Goal: Information Seeking & Learning: Find specific fact

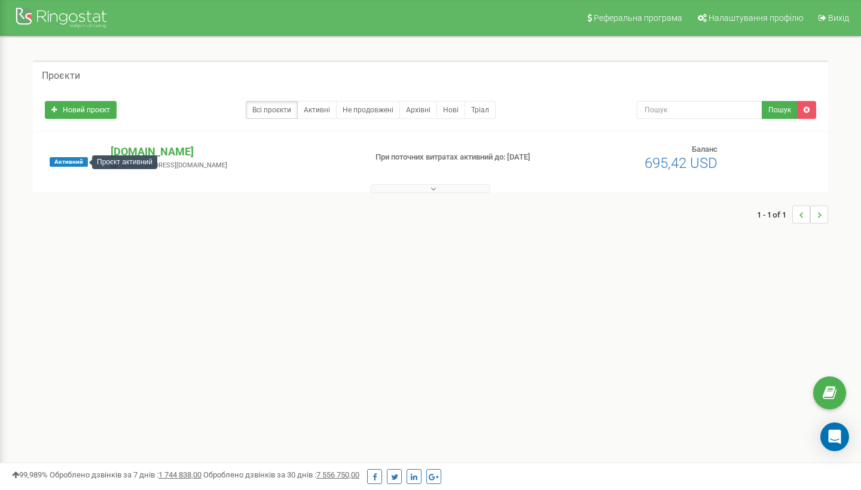
drag, startPoint x: 0, startPoint y: 0, endPoint x: 72, endPoint y: 163, distance: 177.9
click at [72, 163] on span "Активний" at bounding box center [69, 162] width 38 height 10
click at [63, 165] on span "Активний" at bounding box center [69, 162] width 38 height 10
click at [69, 163] on span "Активний" at bounding box center [69, 162] width 38 height 10
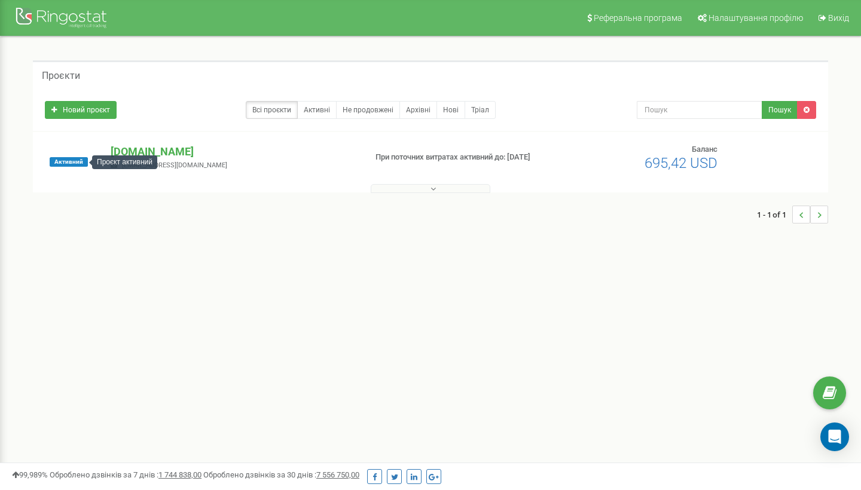
click at [121, 161] on div "Проєкт активний" at bounding box center [124, 162] width 65 height 14
click at [183, 154] on p "[DOMAIN_NAME]" at bounding box center [233, 152] width 245 height 16
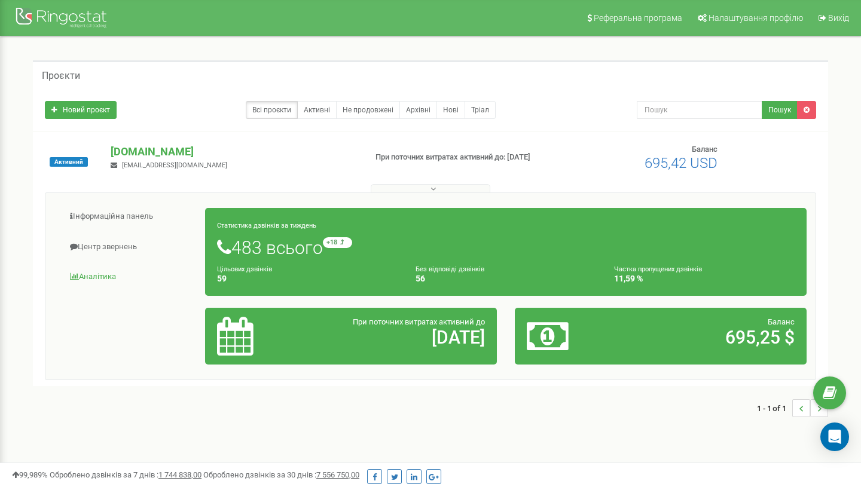
click at [101, 275] on link "Аналiтика" at bounding box center [129, 276] width 151 height 29
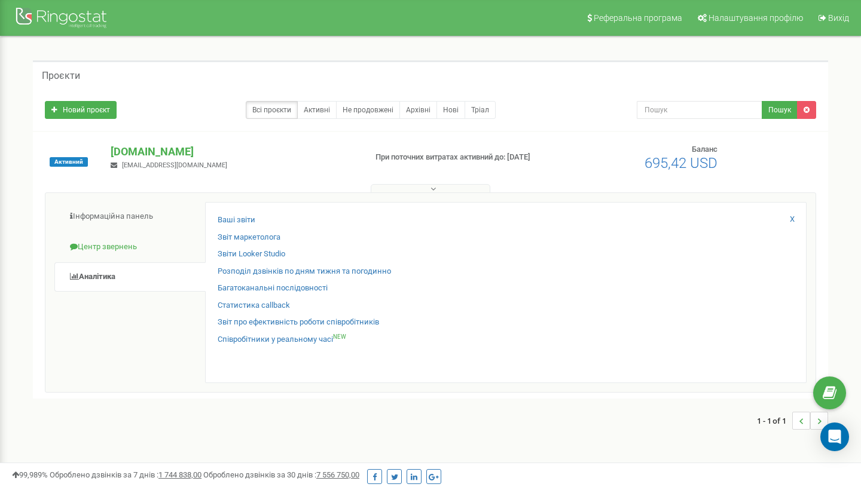
click at [112, 250] on link "Центр звернень" at bounding box center [129, 246] width 151 height 29
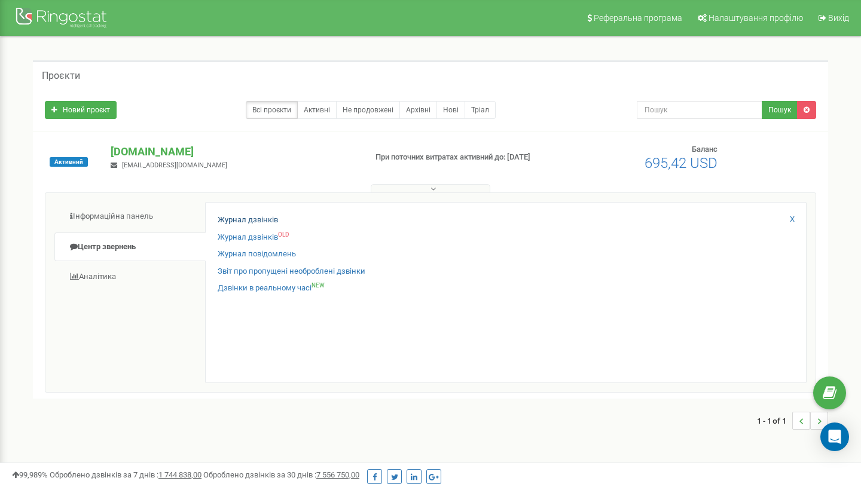
click at [238, 218] on link "Журнал дзвінків" at bounding box center [248, 220] width 60 height 11
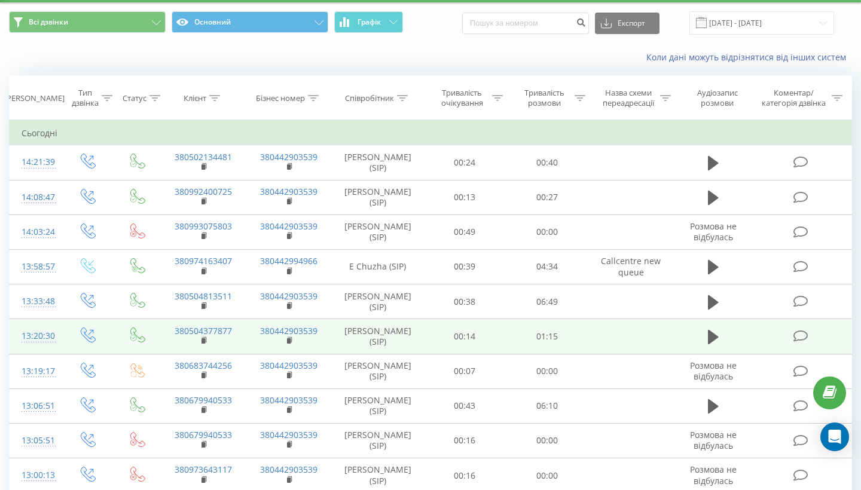
scroll to position [34, 0]
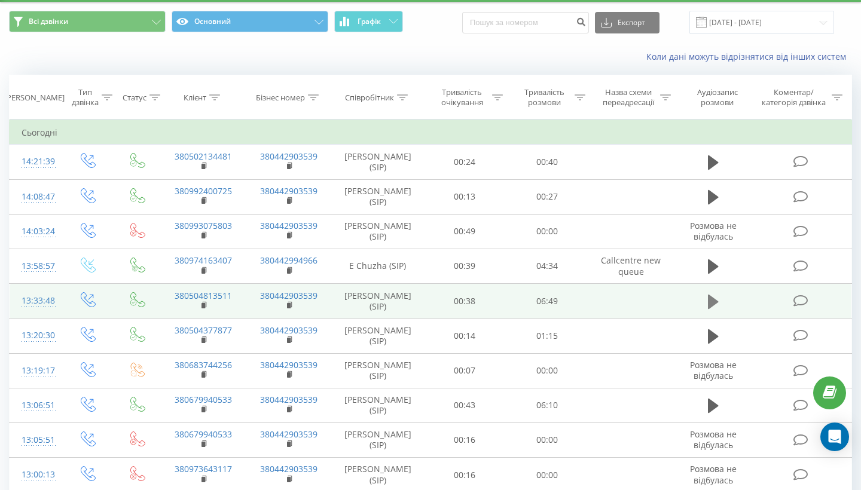
click at [712, 308] on icon at bounding box center [713, 301] width 11 height 14
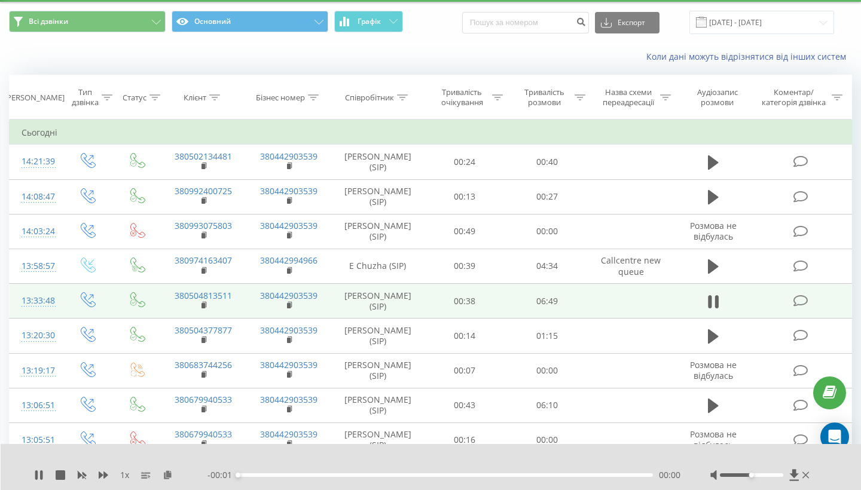
click at [403, 103] on div at bounding box center [402, 98] width 11 height 10
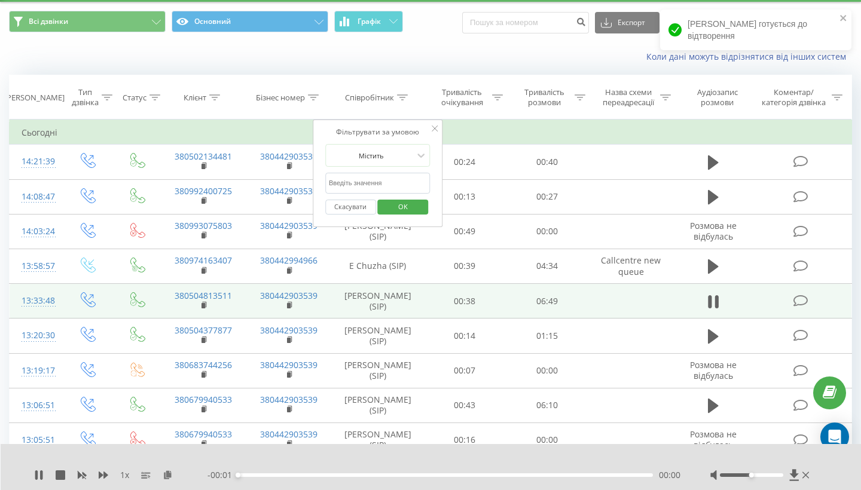
click at [353, 194] on input "text" at bounding box center [377, 183] width 105 height 21
type input "валерія"
click at [403, 215] on button "OK" at bounding box center [403, 207] width 51 height 15
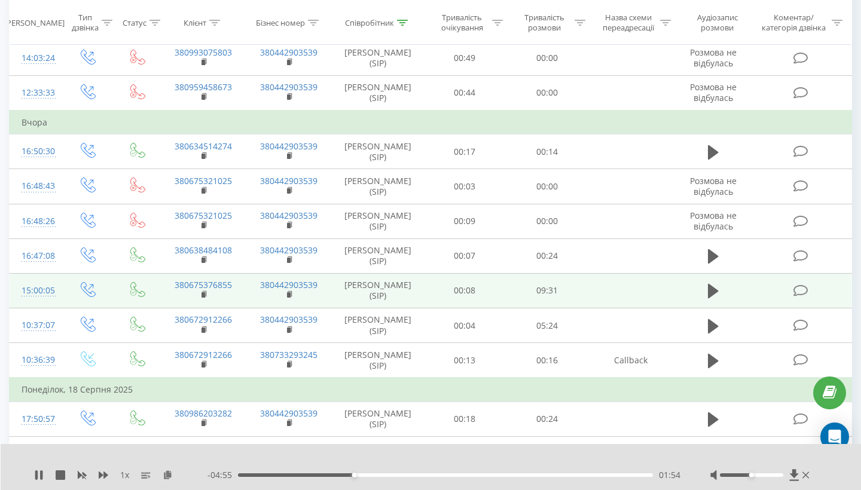
scroll to position [171, 0]
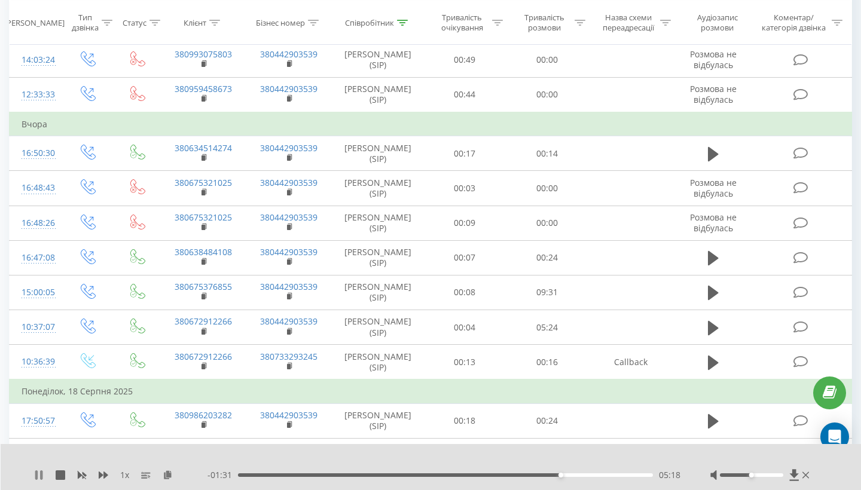
click at [35, 475] on icon at bounding box center [39, 475] width 10 height 10
